Goal: Task Accomplishment & Management: Manage account settings

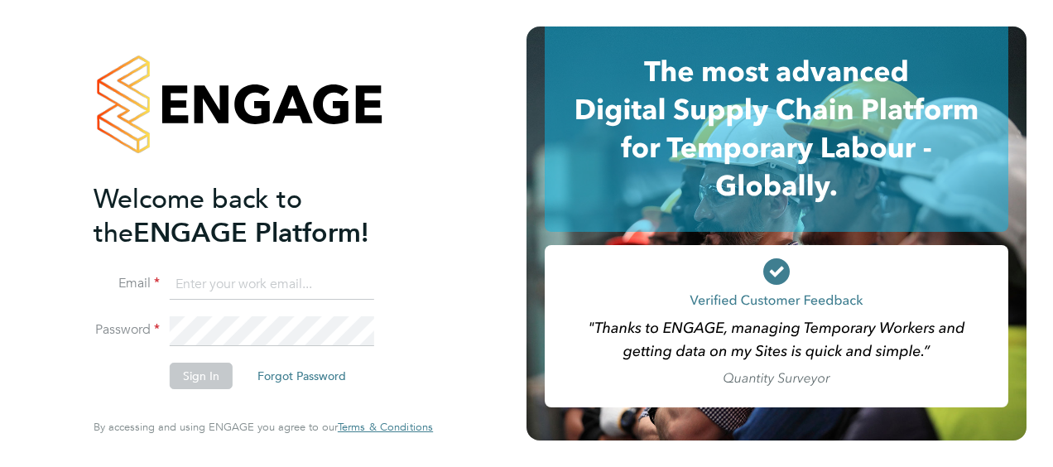
type input "[PERSON_NAME][EMAIL_ADDRESS][PERSON_NAME][DOMAIN_NAME]"
click at [204, 377] on button "Sign In" at bounding box center [201, 376] width 63 height 26
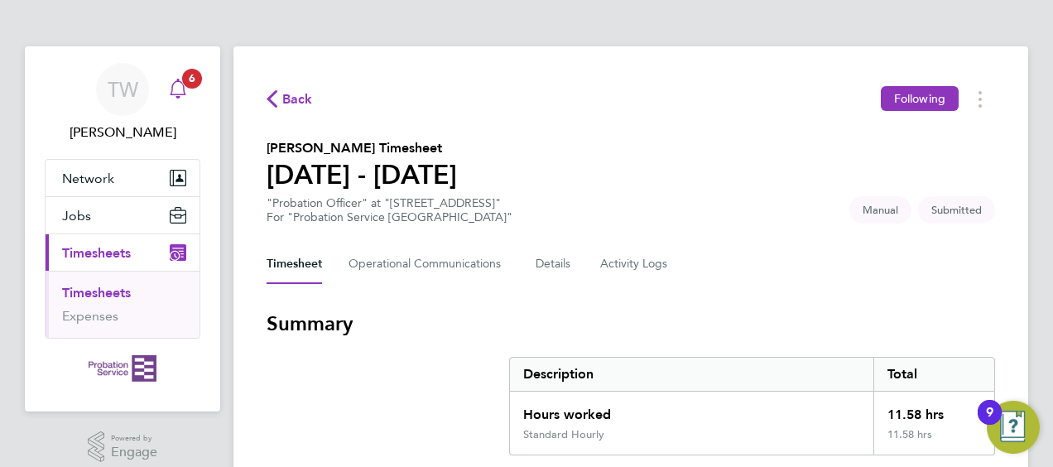
click at [175, 81] on icon "Main navigation" at bounding box center [178, 87] width 16 height 17
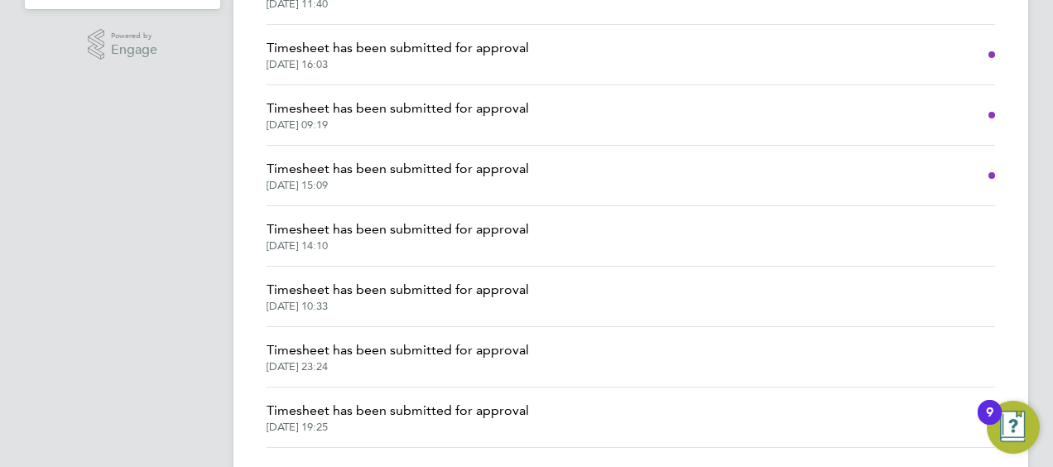
scroll to position [373, 0]
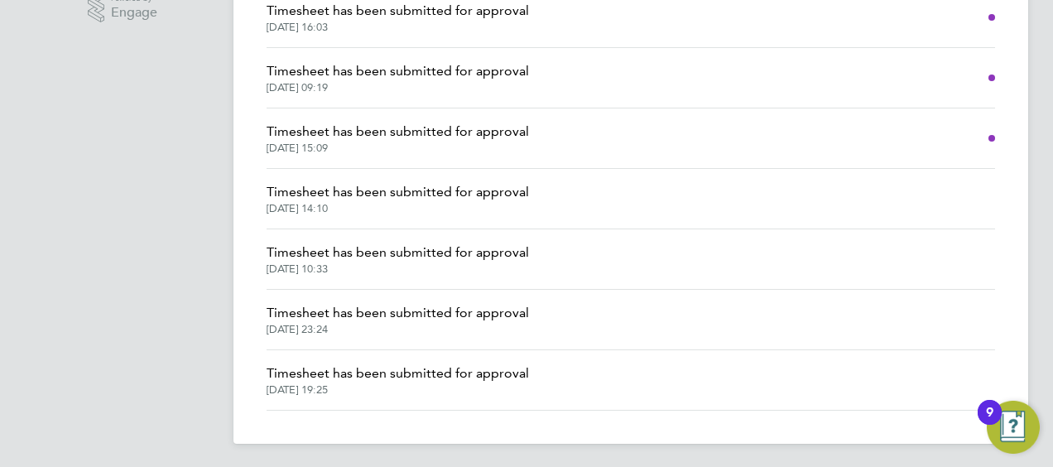
click at [366, 132] on span "Timesheet has been submitted for approval" at bounding box center [398, 132] width 262 height 20
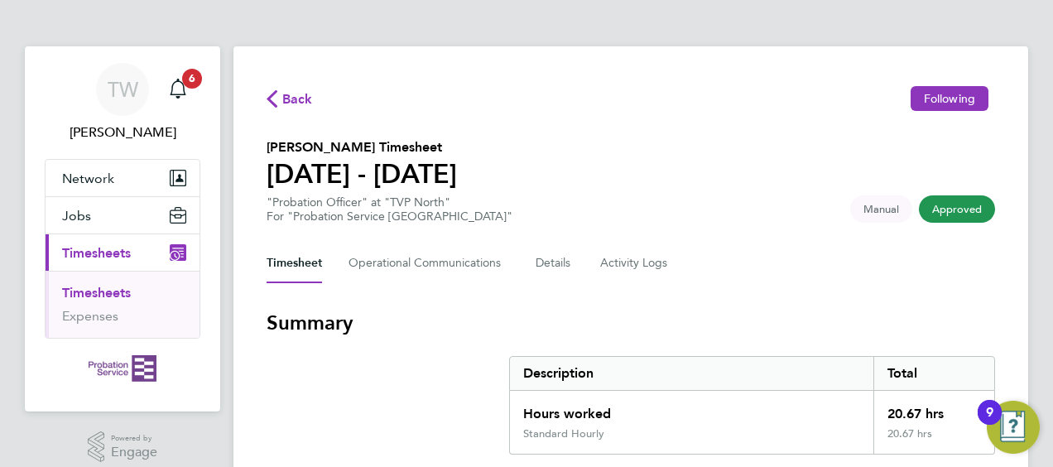
click at [296, 98] on span "Back" at bounding box center [297, 99] width 31 height 20
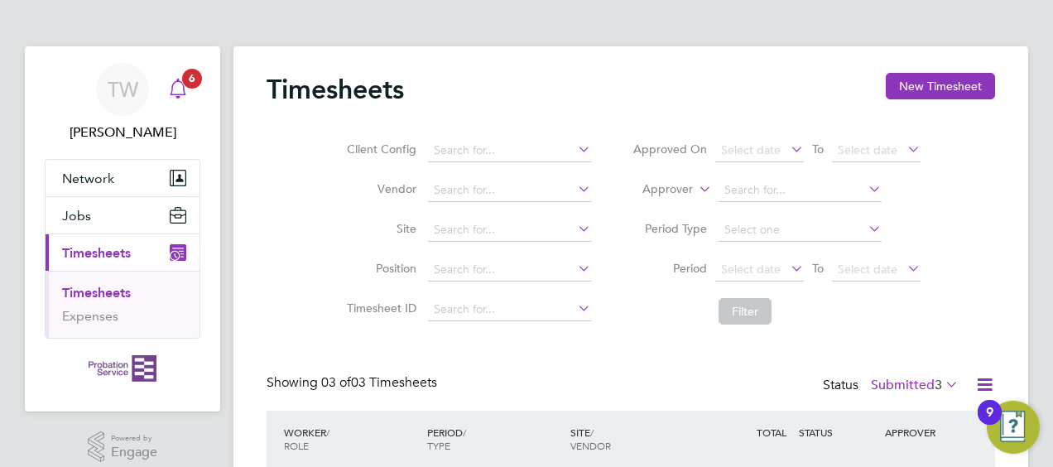
click at [180, 96] on icon "Main navigation" at bounding box center [178, 89] width 20 height 20
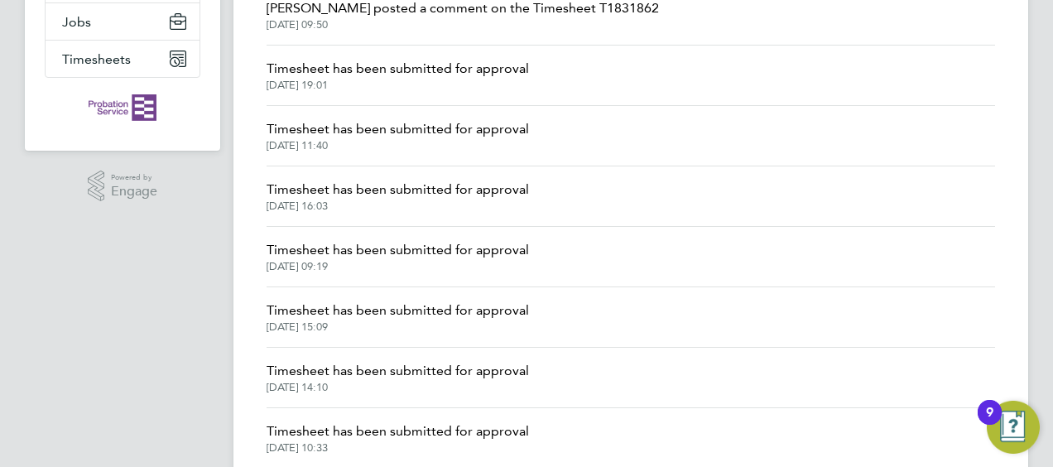
scroll to position [195, 0]
click at [285, 192] on span "Timesheet has been submitted for approval" at bounding box center [398, 189] width 262 height 20
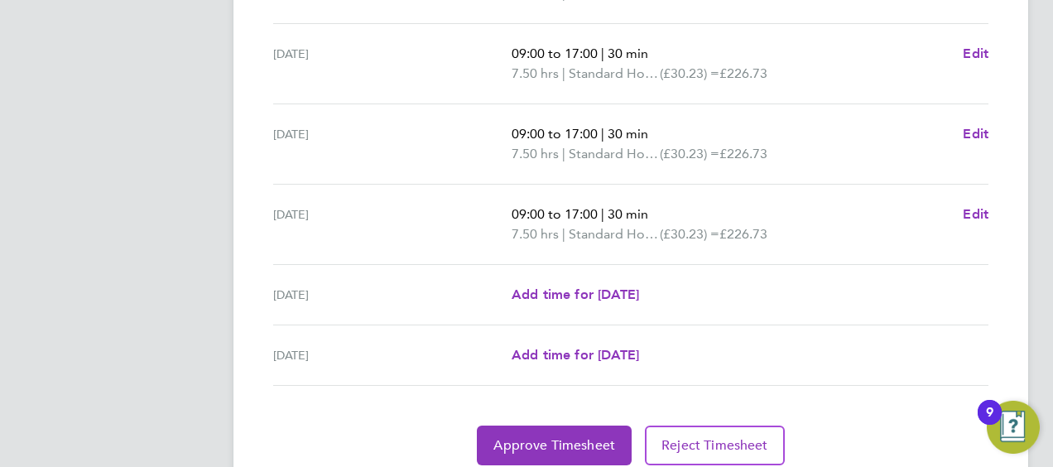
scroll to position [739, 0]
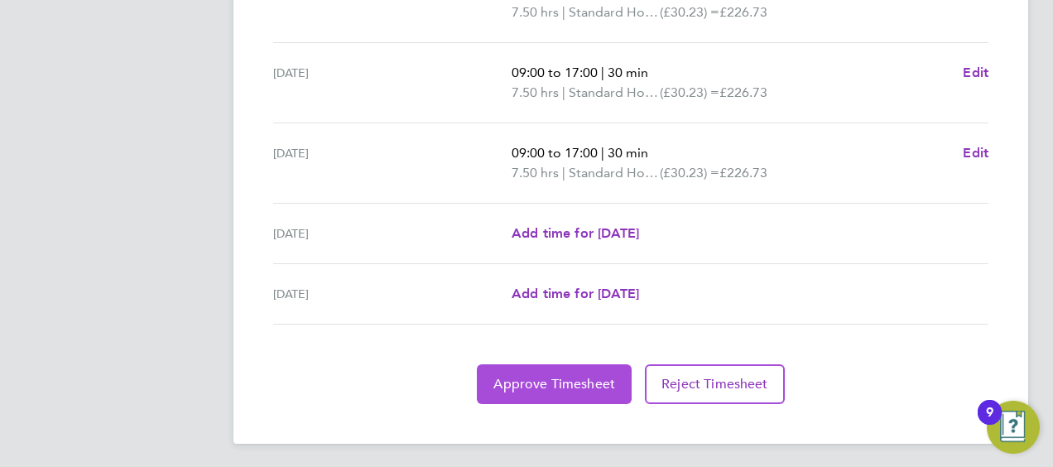
click at [570, 376] on span "Approve Timesheet" at bounding box center [554, 384] width 122 height 17
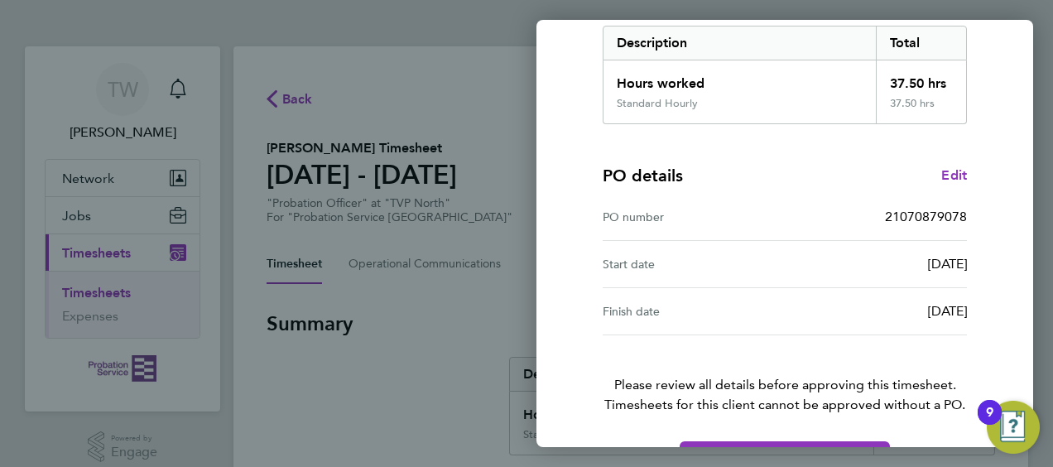
scroll to position [324, 0]
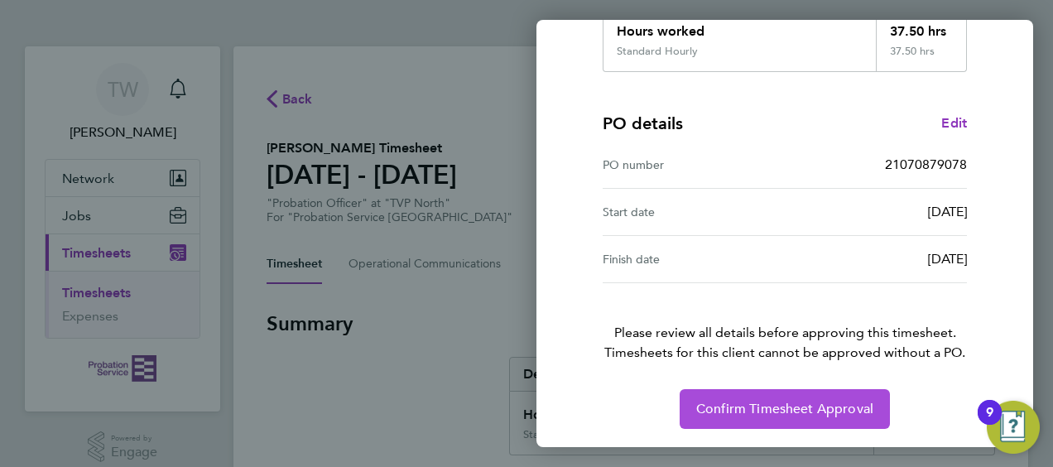
click at [770, 417] on button "Confirm Timesheet Approval" at bounding box center [785, 409] width 210 height 40
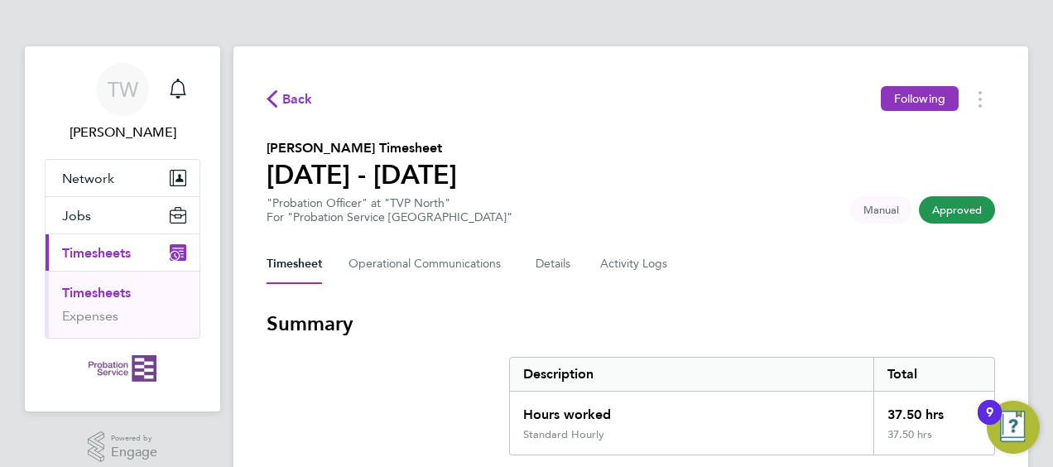
click at [288, 101] on span "Back" at bounding box center [297, 99] width 31 height 20
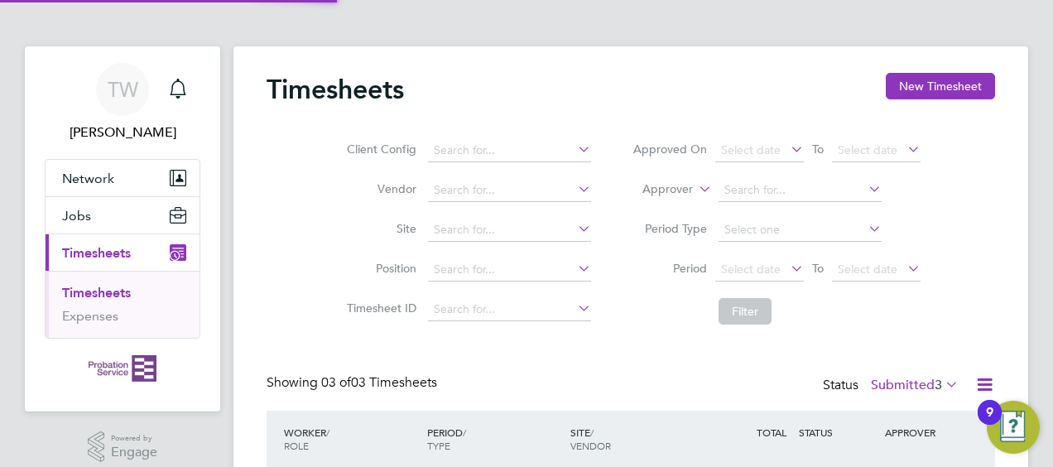
scroll to position [8, 8]
click at [184, 84] on icon "Main navigation" at bounding box center [178, 89] width 20 height 20
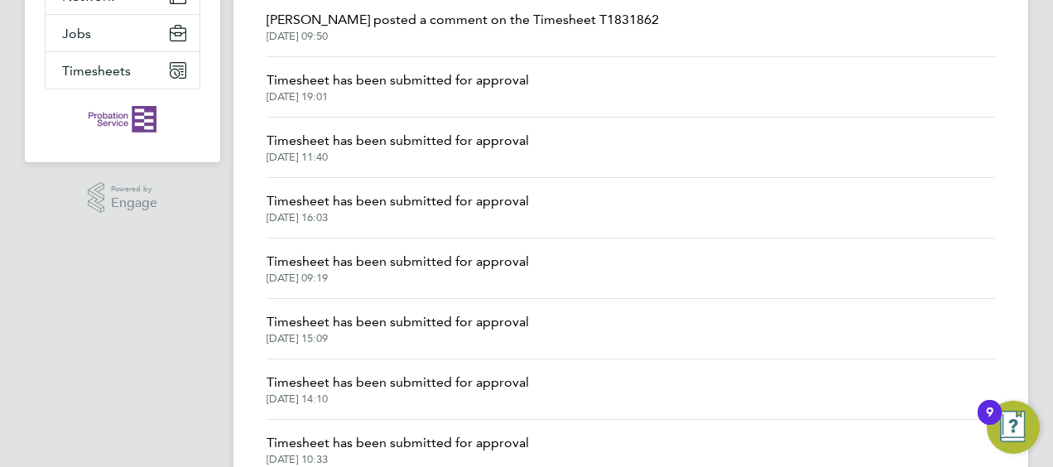
click at [303, 145] on span "Timesheet has been submitted for approval" at bounding box center [398, 141] width 262 height 20
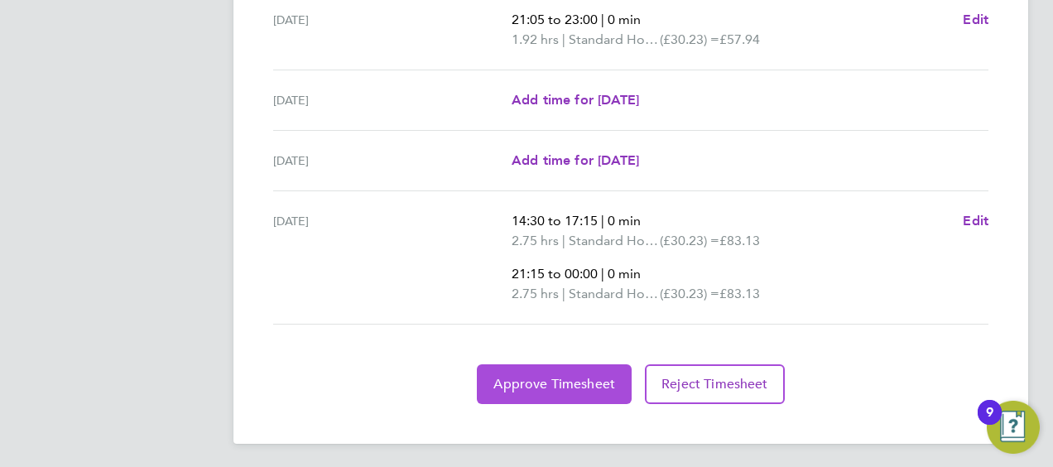
click at [526, 384] on span "Approve Timesheet" at bounding box center [554, 384] width 122 height 17
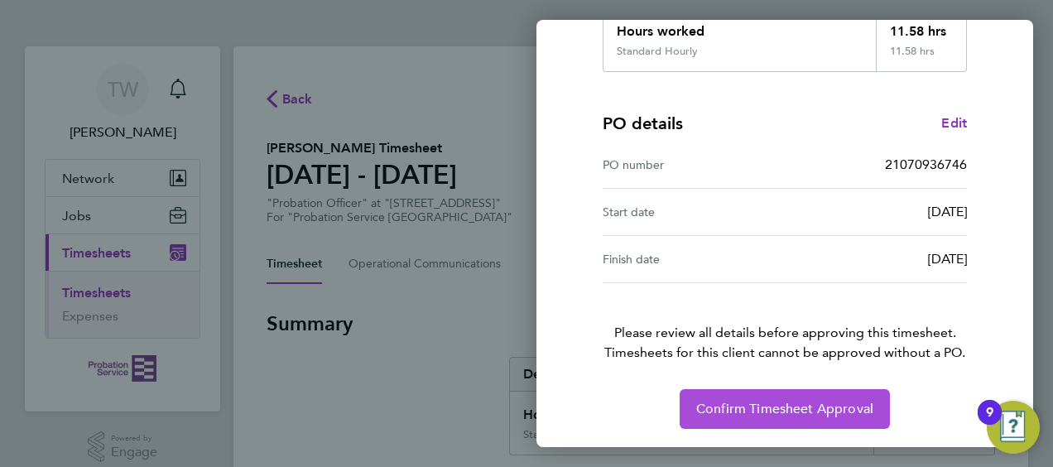
click at [728, 401] on span "Confirm Timesheet Approval" at bounding box center [784, 409] width 177 height 17
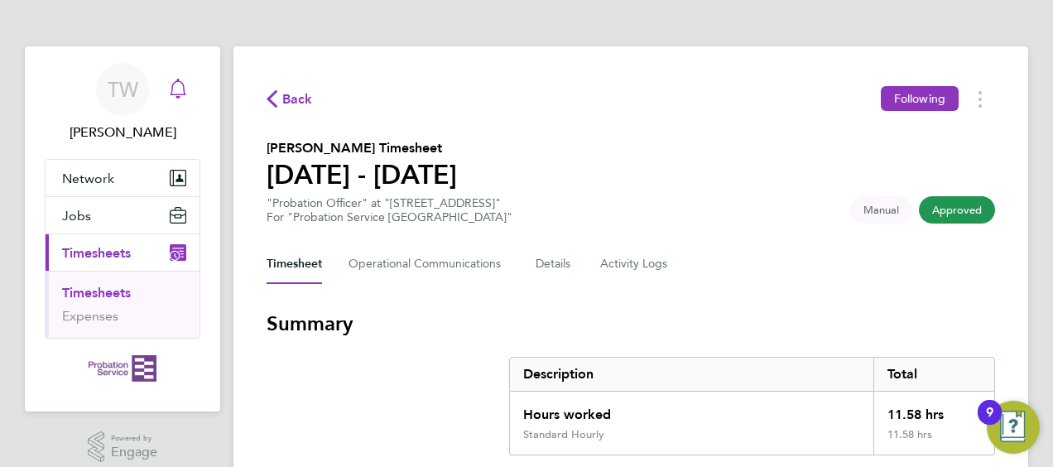
click at [180, 99] on div "Main navigation" at bounding box center [177, 89] width 33 height 33
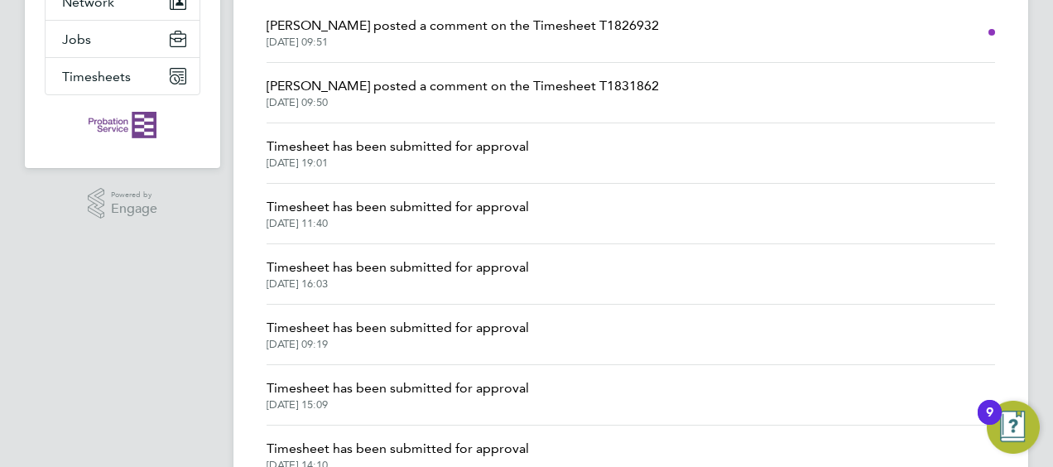
click at [295, 209] on span "Timesheet has been submitted for approval" at bounding box center [398, 207] width 262 height 20
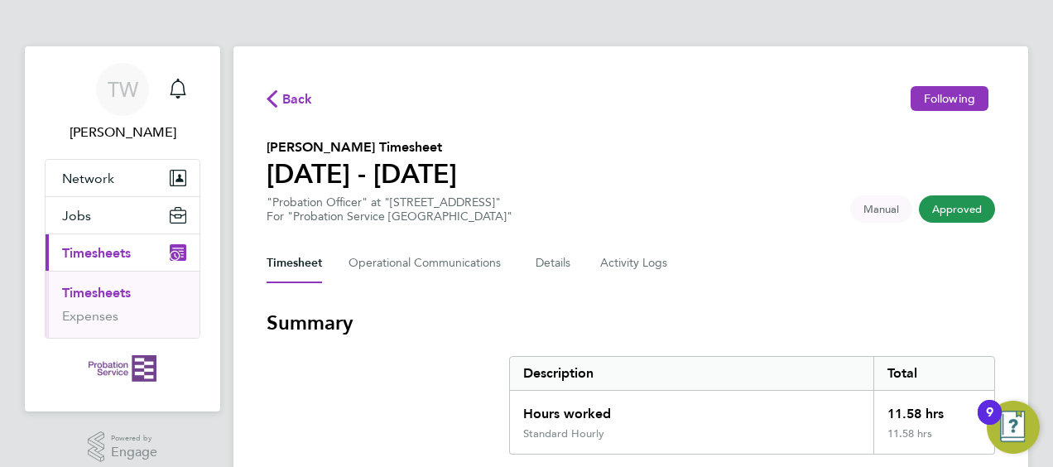
click at [285, 90] on span "Back" at bounding box center [297, 99] width 31 height 20
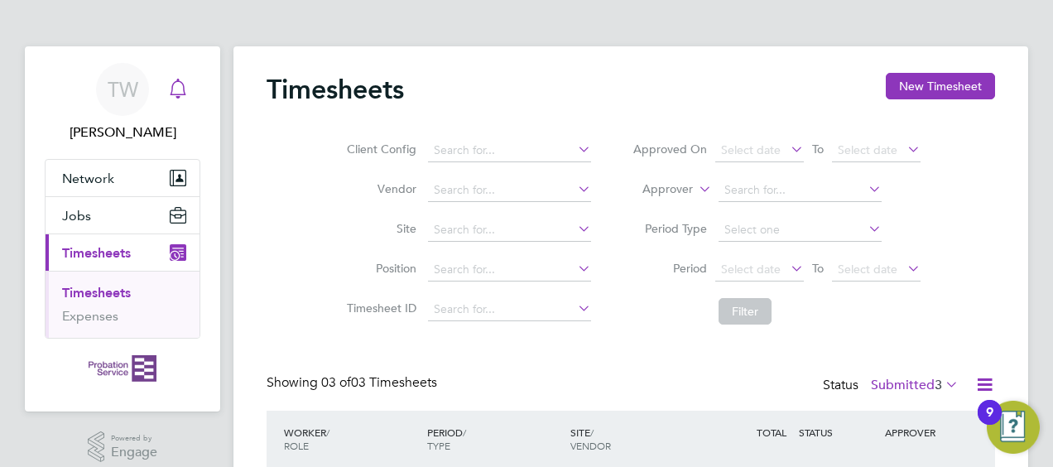
click at [174, 93] on icon "Main navigation" at bounding box center [178, 89] width 20 height 20
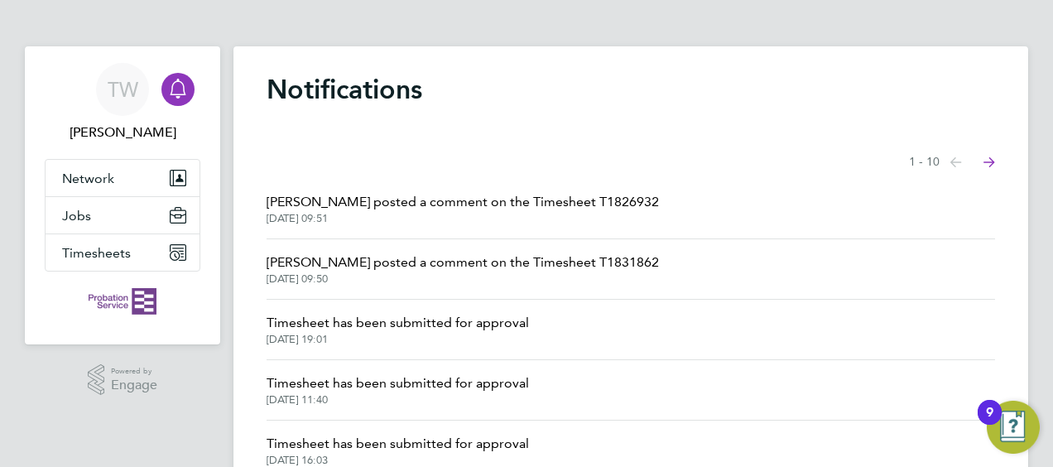
click at [292, 328] on span "Timesheet has been submitted for approval" at bounding box center [398, 323] width 262 height 20
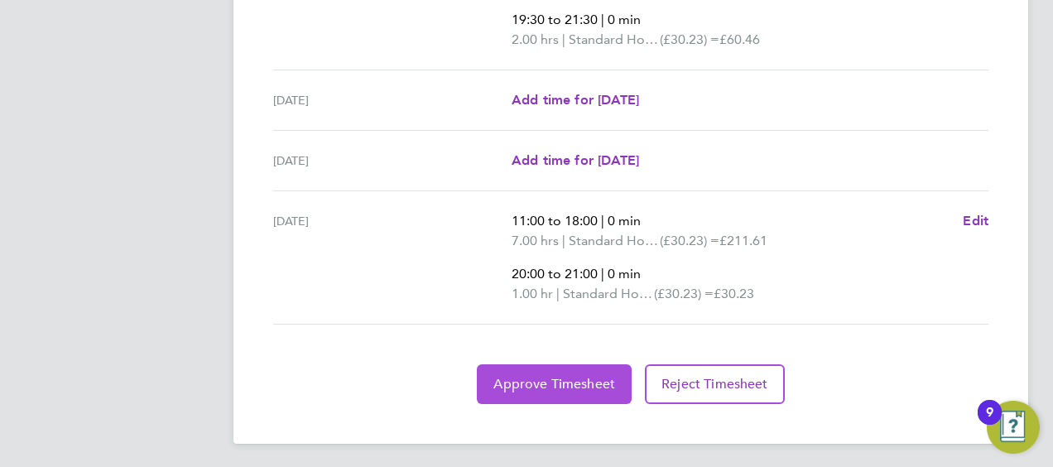
click at [565, 388] on button "Approve Timesheet" at bounding box center [554, 384] width 155 height 40
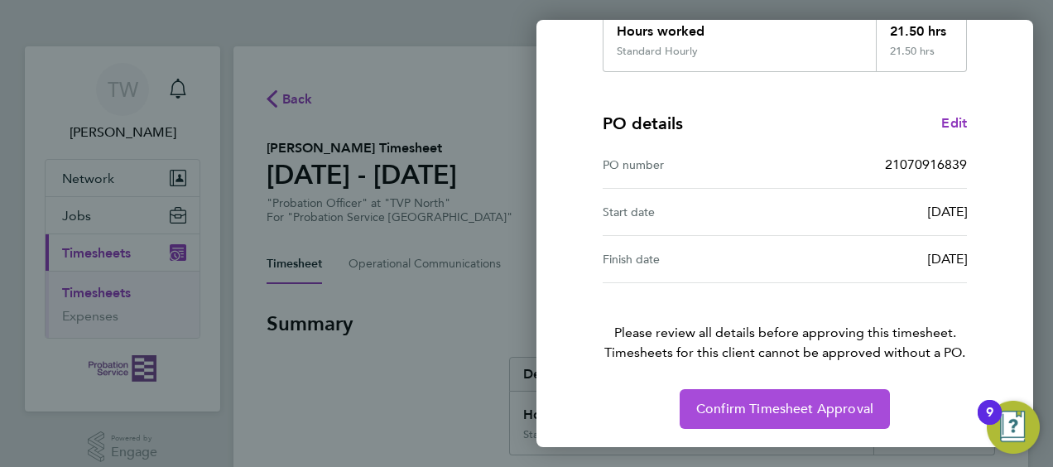
click at [777, 415] on button "Confirm Timesheet Approval" at bounding box center [785, 409] width 210 height 40
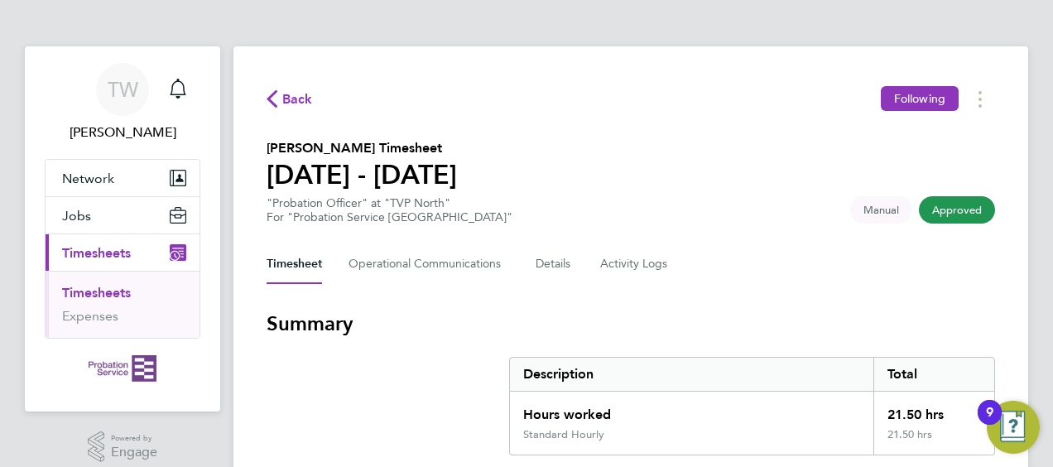
click at [288, 99] on span "Back" at bounding box center [297, 99] width 31 height 20
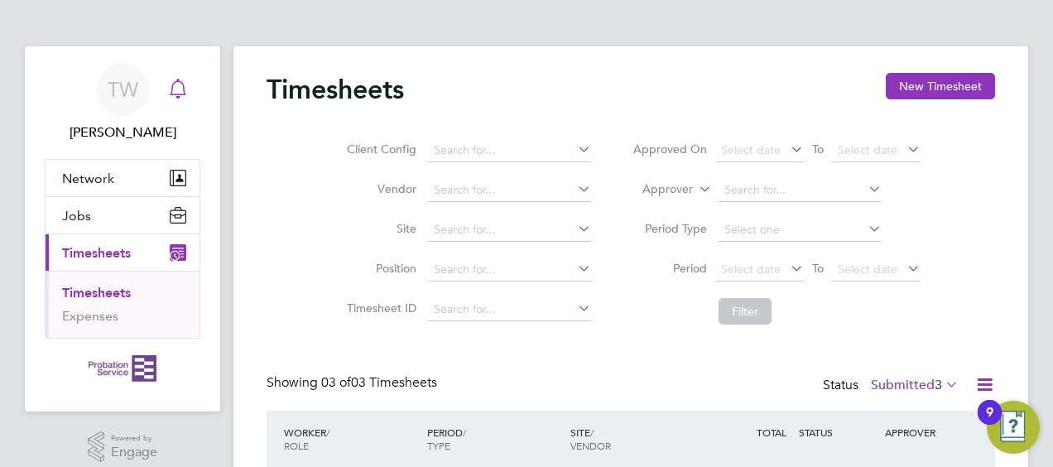
click at [174, 89] on icon "Main navigation" at bounding box center [178, 89] width 20 height 20
